Goal: Task Accomplishment & Management: Use online tool/utility

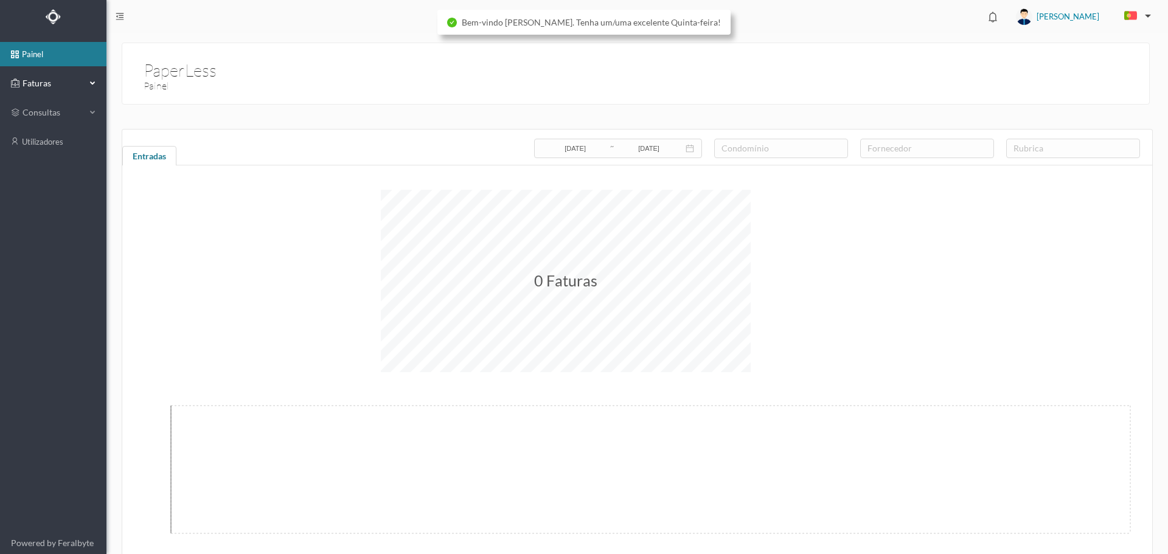
click at [53, 82] on span "Faturas" at bounding box center [52, 83] width 67 height 12
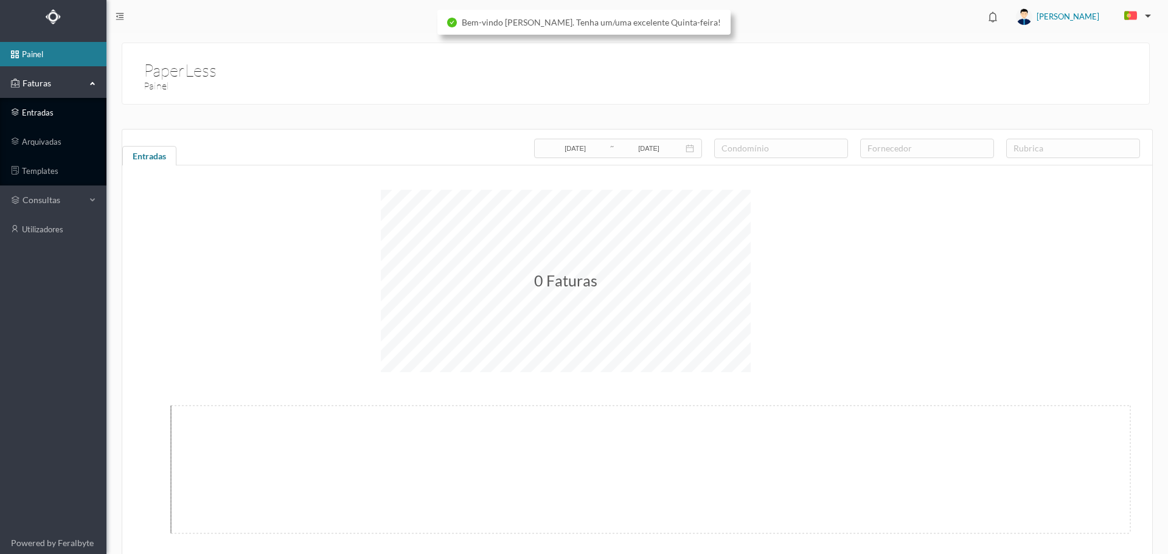
click at [70, 113] on link "entradas" at bounding box center [53, 112] width 106 height 24
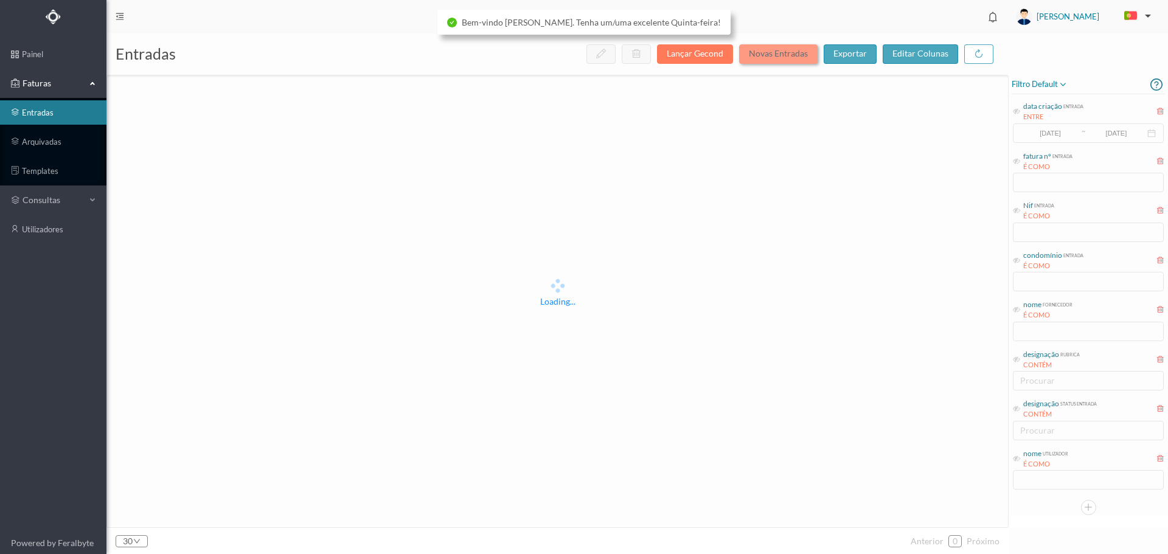
click at [783, 56] on button "Novas Entradas" at bounding box center [778, 53] width 78 height 19
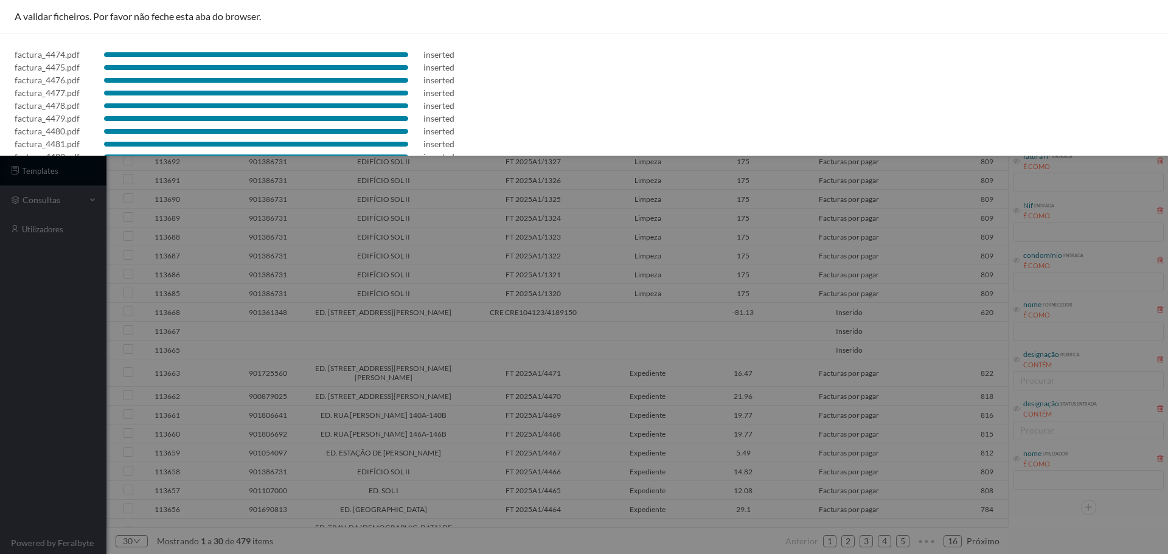
scroll to position [252, 0]
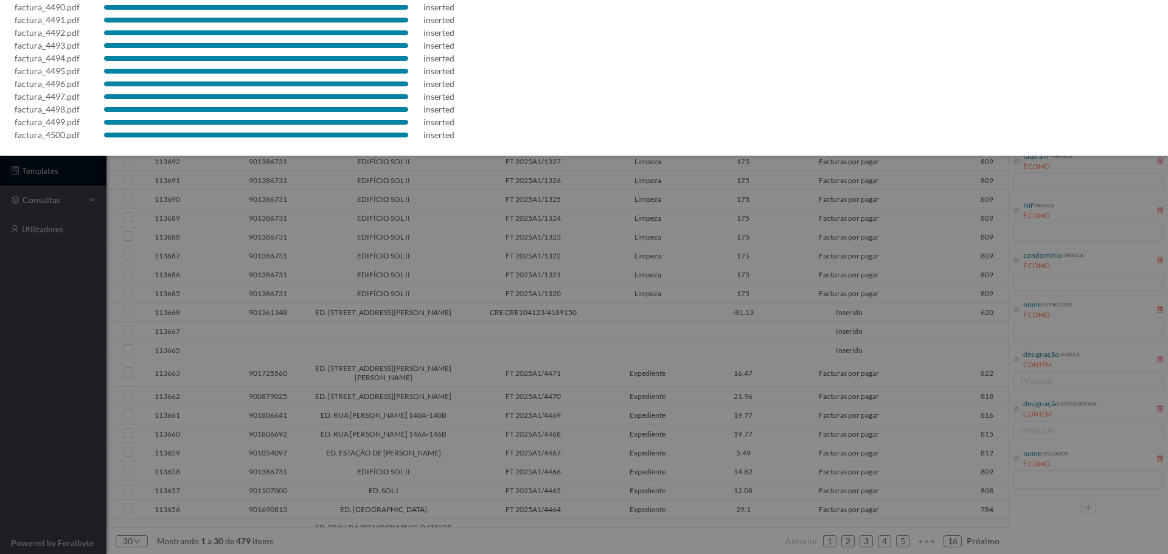
click at [592, 279] on div at bounding box center [584, 277] width 1168 height 554
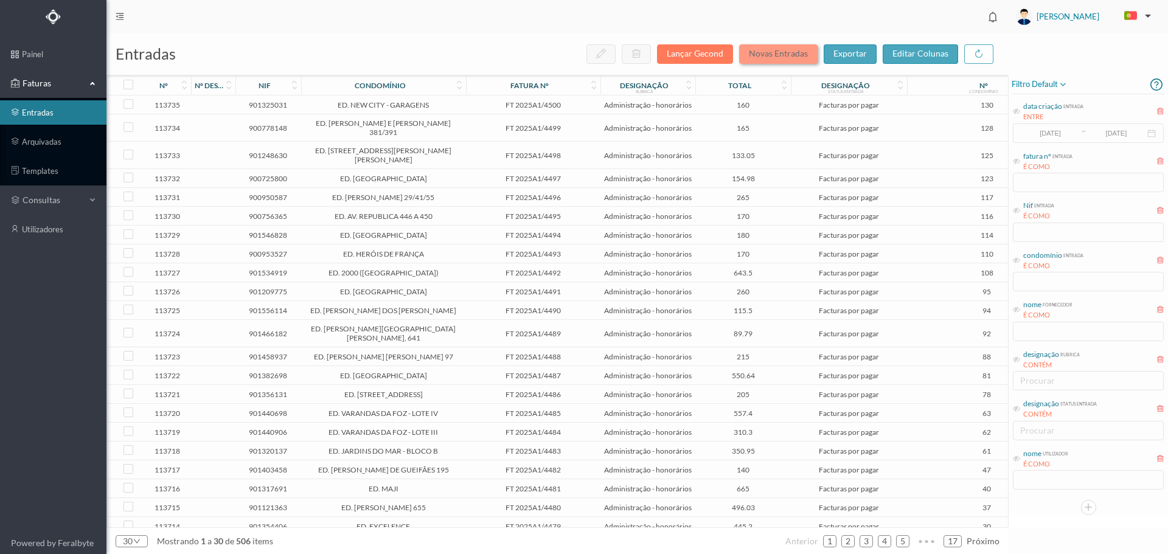
click at [788, 57] on button "Novas Entradas" at bounding box center [778, 53] width 78 height 19
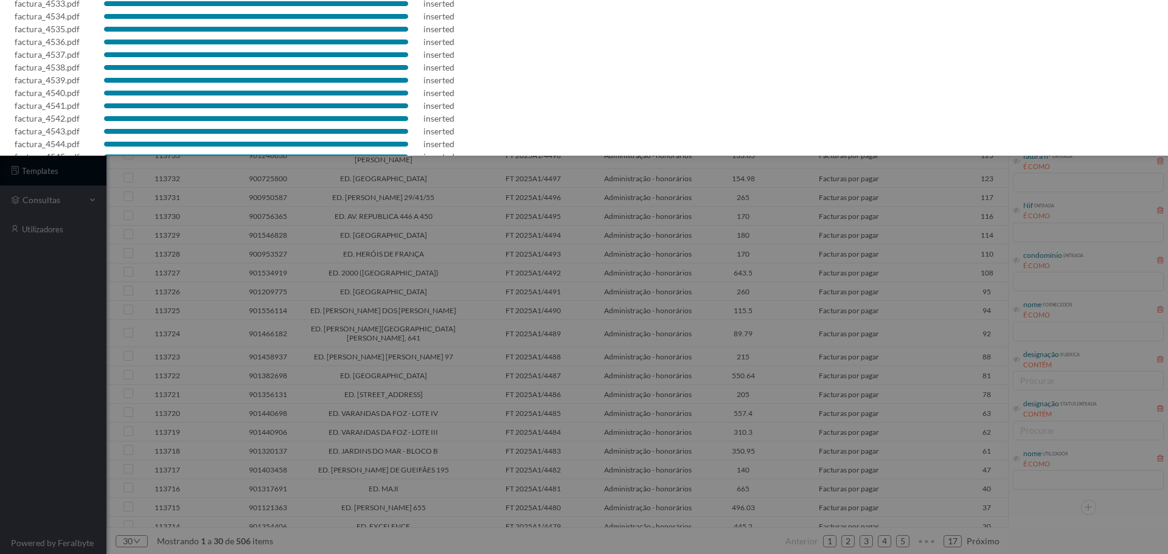
scroll to position [546, 0]
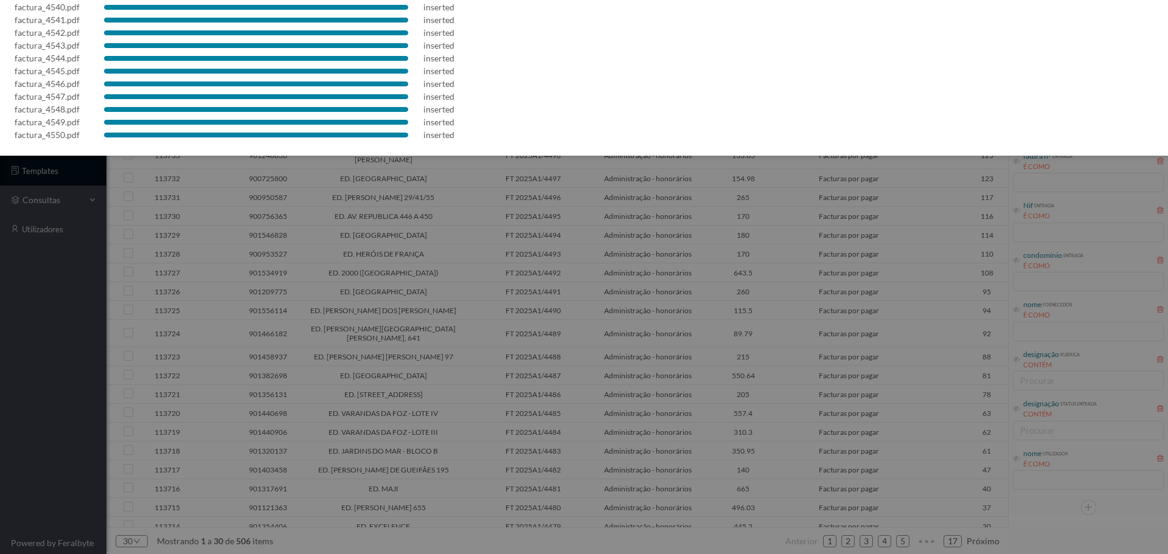
click at [519, 271] on div at bounding box center [584, 277] width 1168 height 554
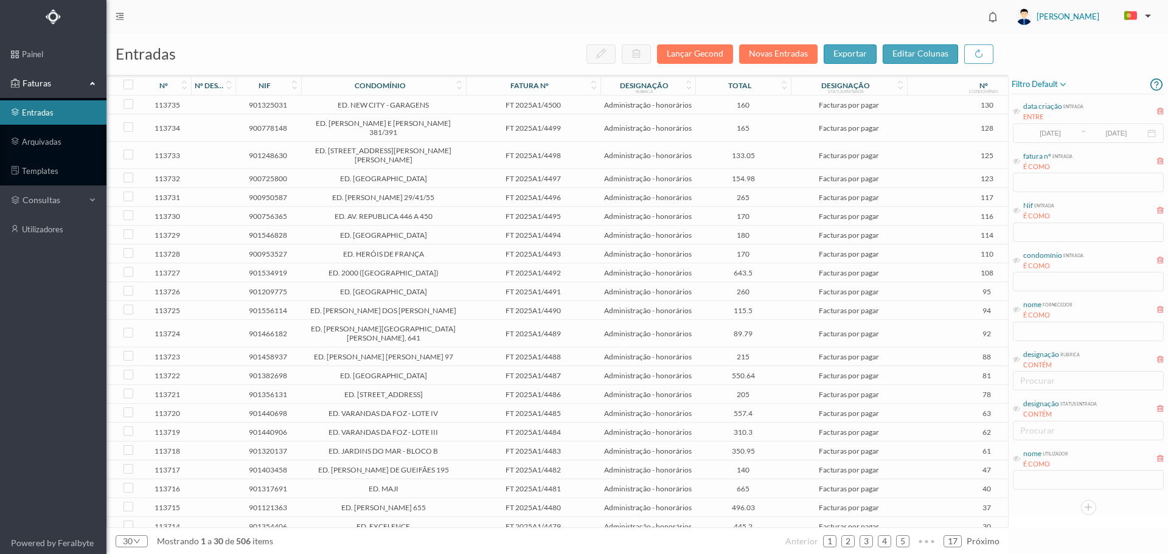
scroll to position [0, 0]
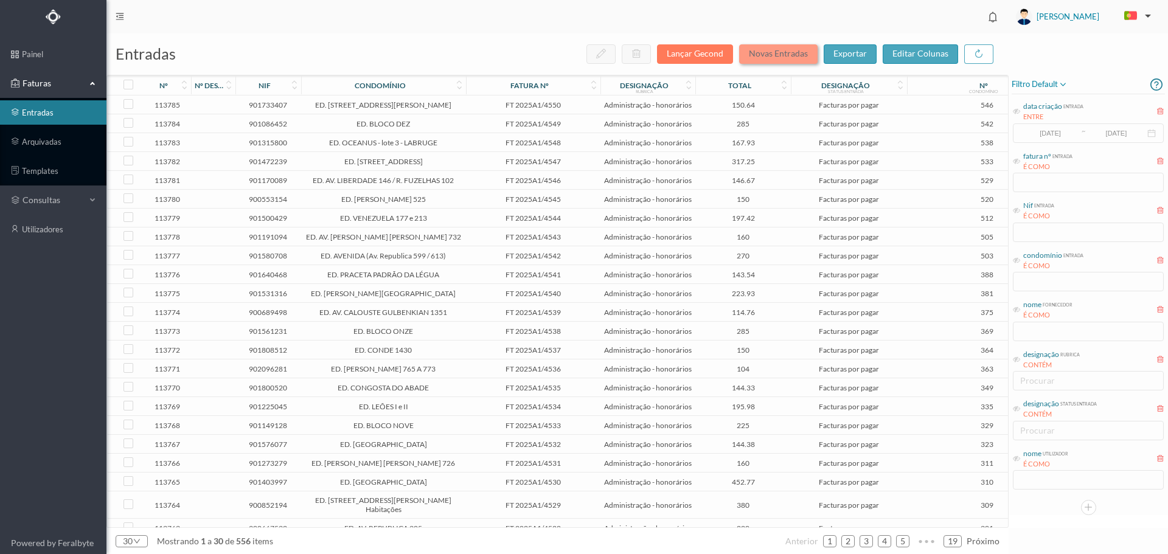
click at [788, 50] on button "Novas Entradas" at bounding box center [778, 53] width 78 height 19
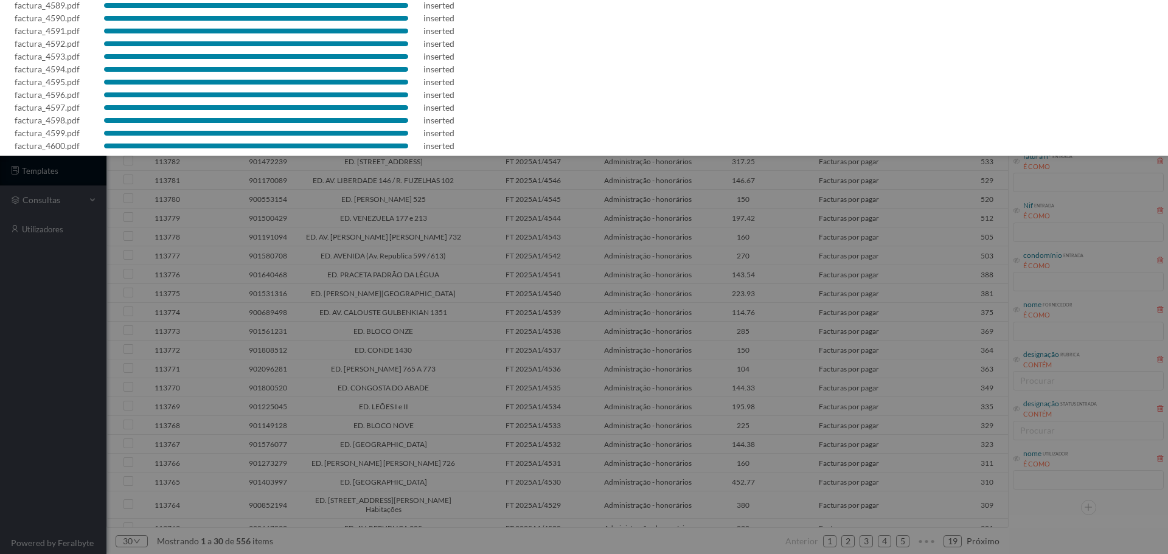
scroll to position [546, 0]
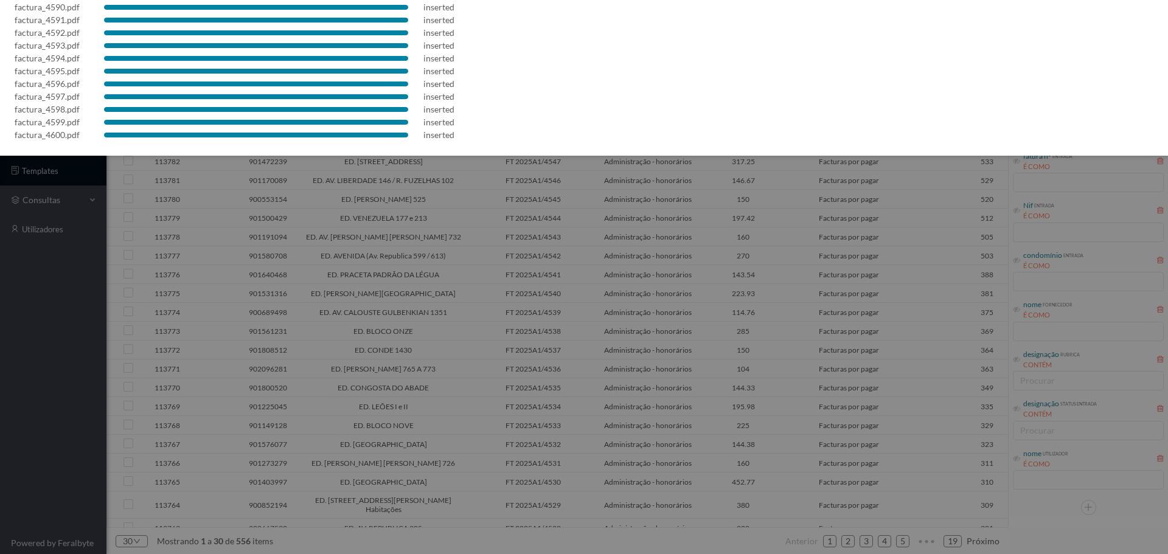
click at [536, 231] on div at bounding box center [584, 277] width 1168 height 554
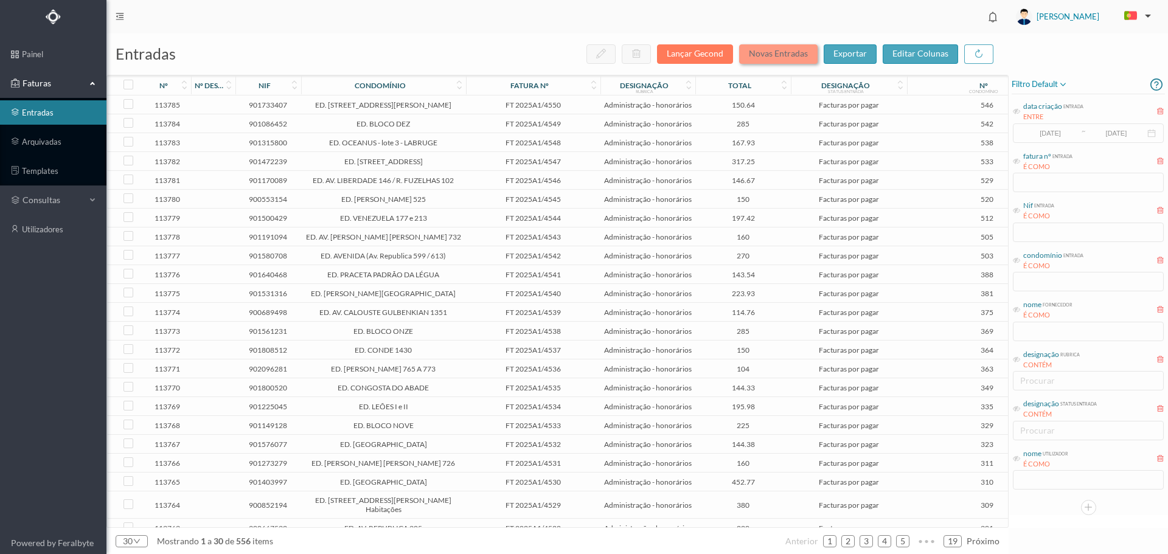
click at [774, 47] on button "Novas Entradas" at bounding box center [778, 53] width 78 height 19
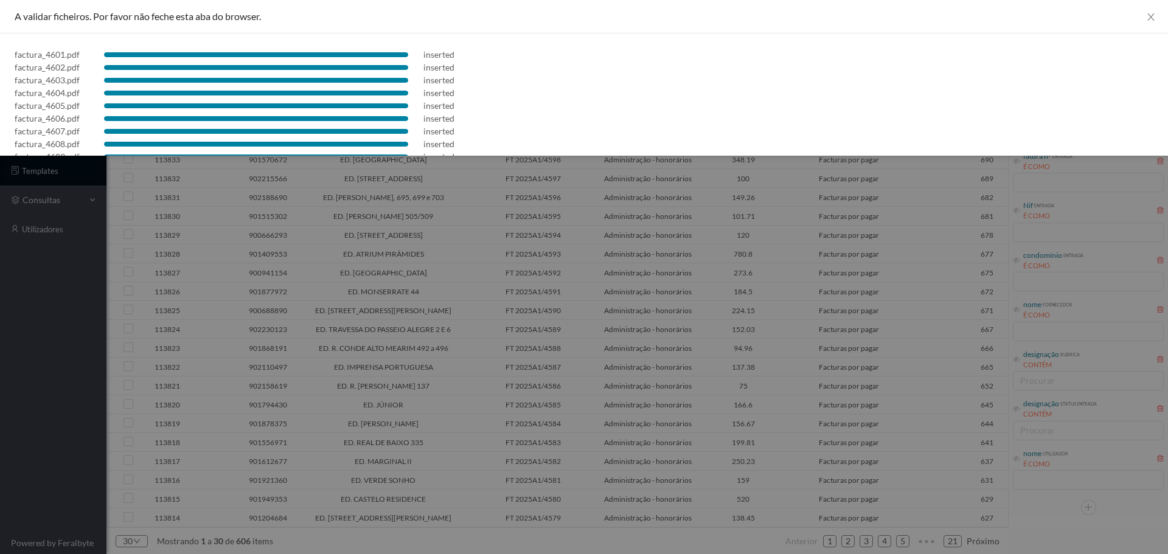
scroll to position [290, 0]
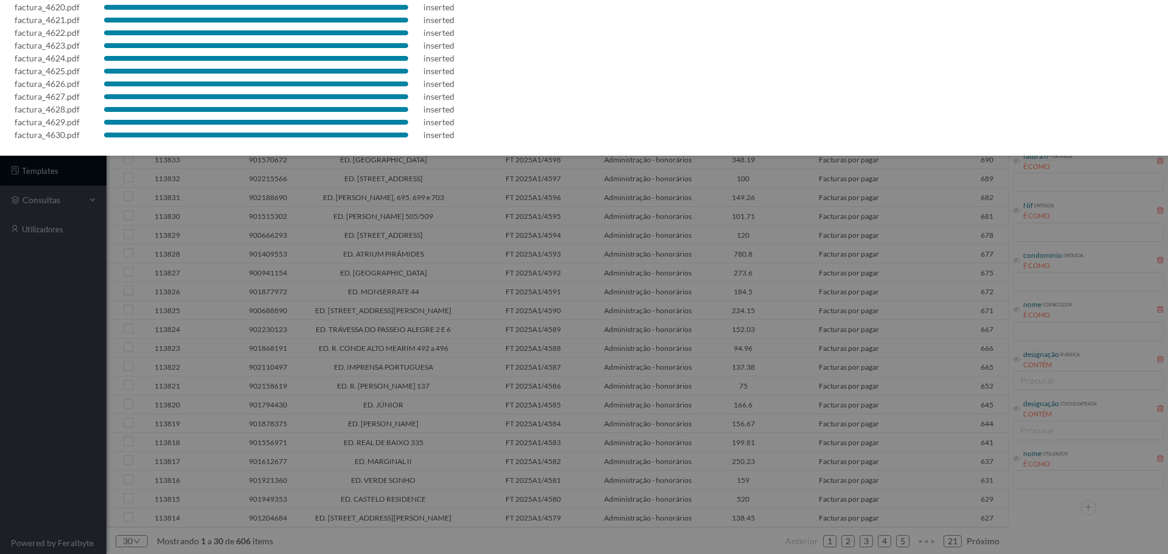
click at [650, 270] on div at bounding box center [584, 277] width 1168 height 554
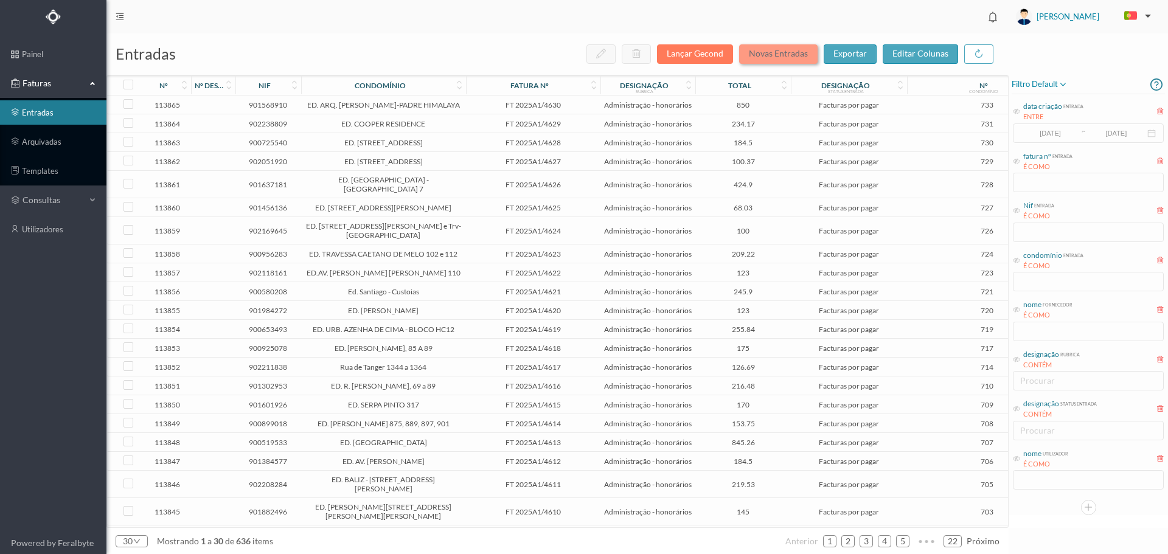
click at [789, 54] on button "Novas Entradas" at bounding box center [778, 53] width 78 height 19
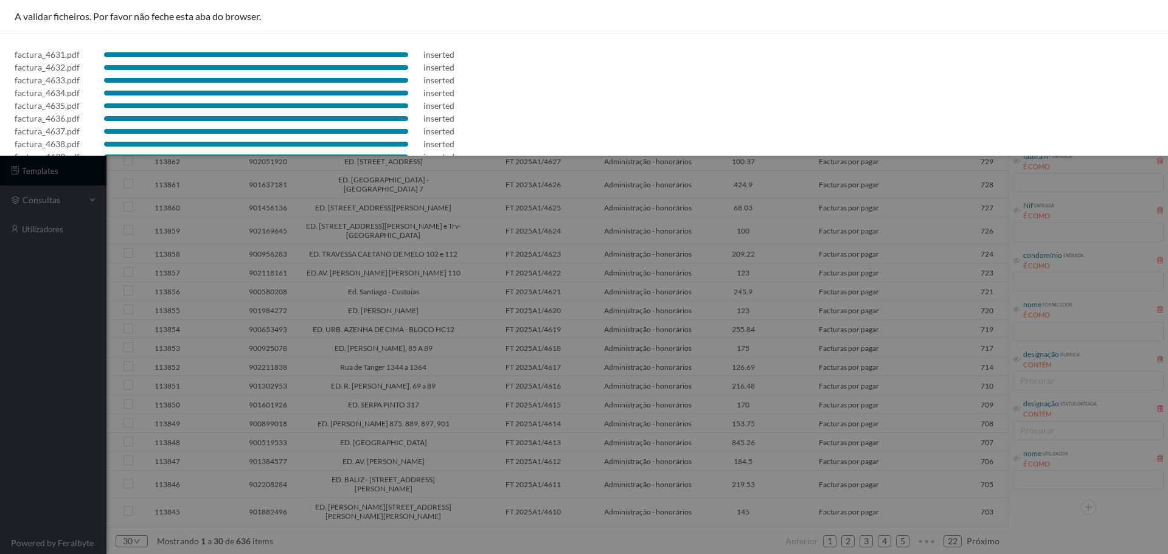
scroll to position [226, 0]
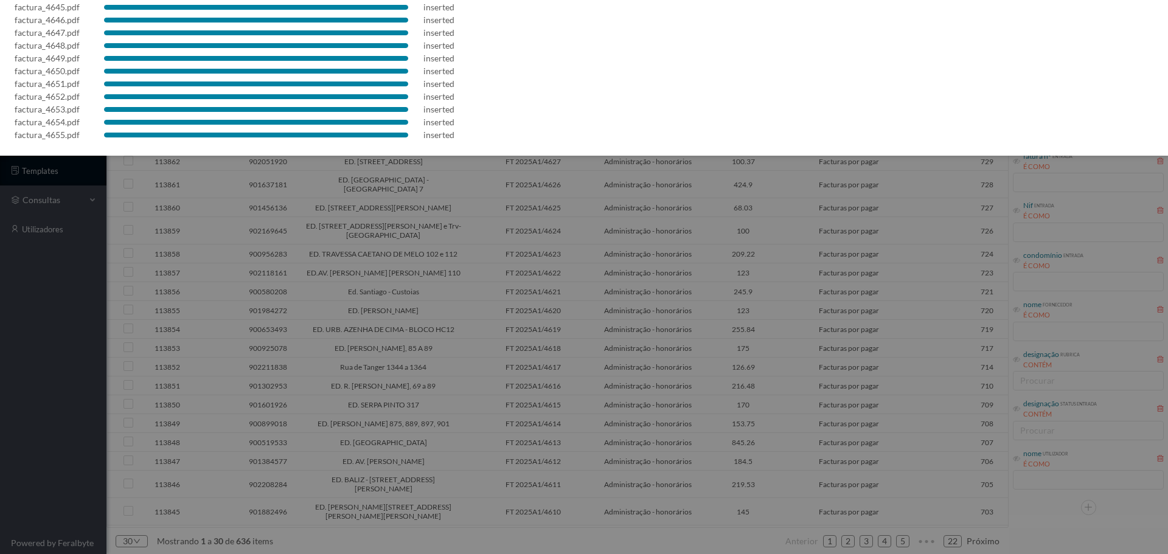
click at [596, 262] on div at bounding box center [584, 277] width 1168 height 554
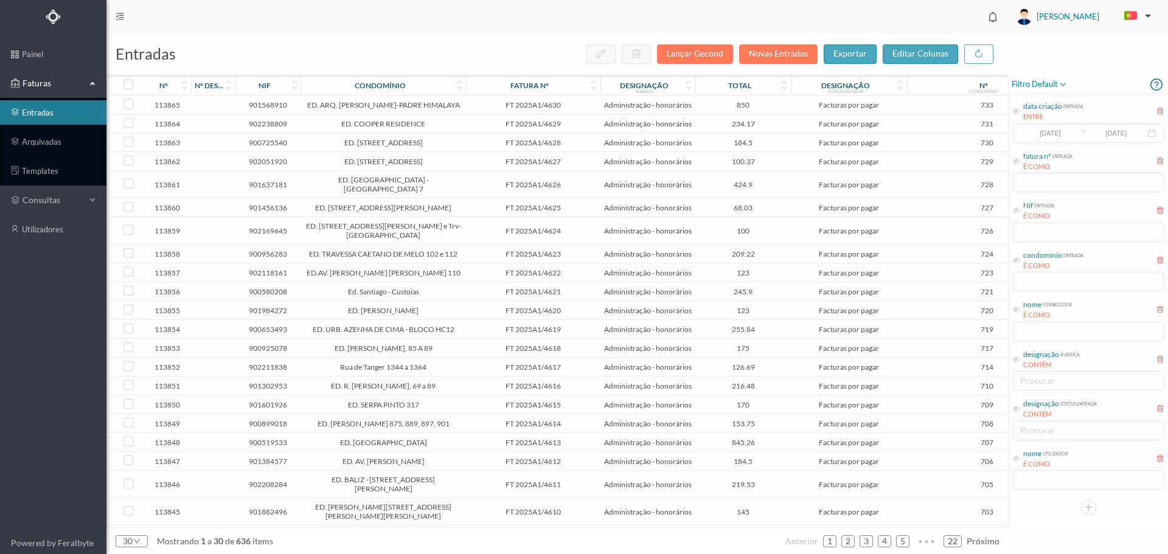
scroll to position [0, 0]
